Goal: Use online tool/utility: Use online tool/utility

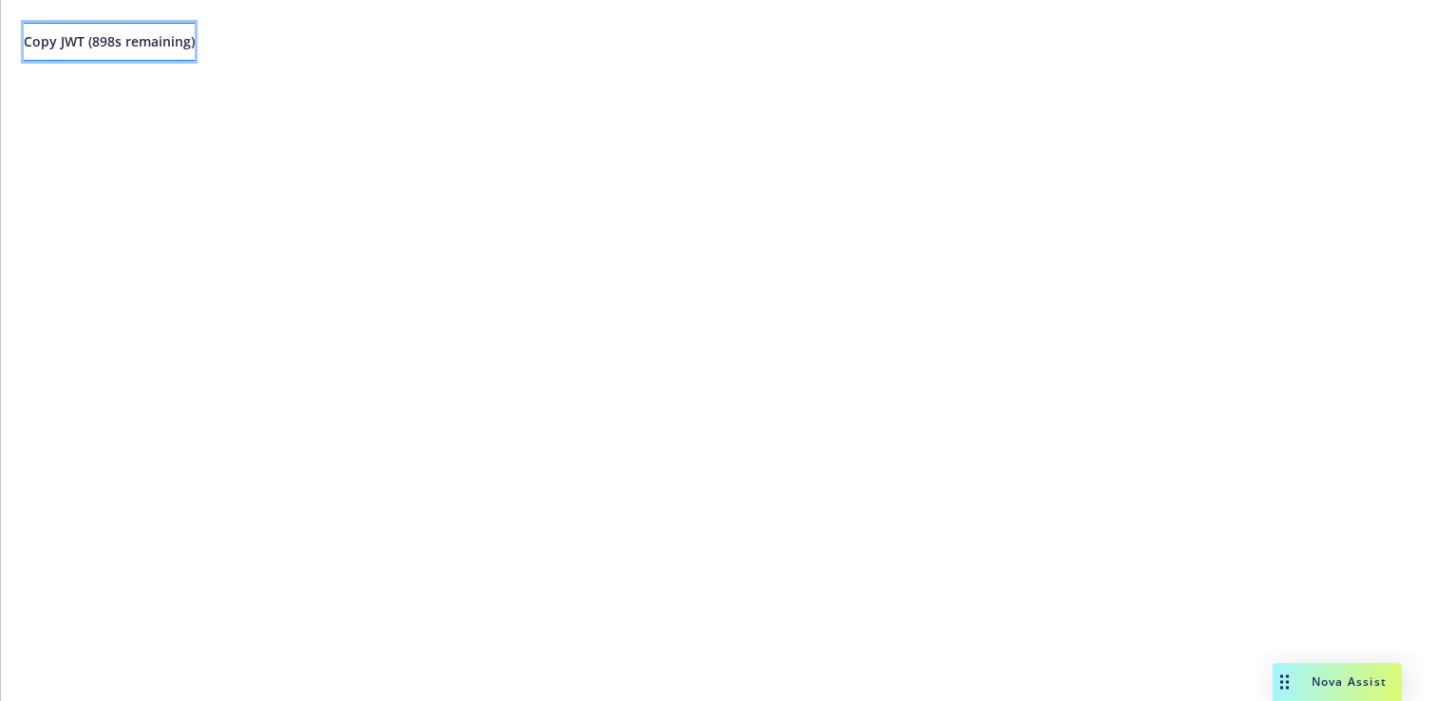
click at [187, 33] on span "Copy JWT ( 898 s remaining)" at bounding box center [109, 41] width 171 height 18
